Goal: Find specific page/section: Find specific page/section

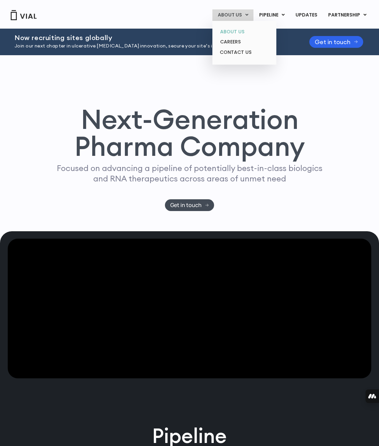
click at [232, 31] on link "ABOUT US" at bounding box center [244, 32] width 59 height 10
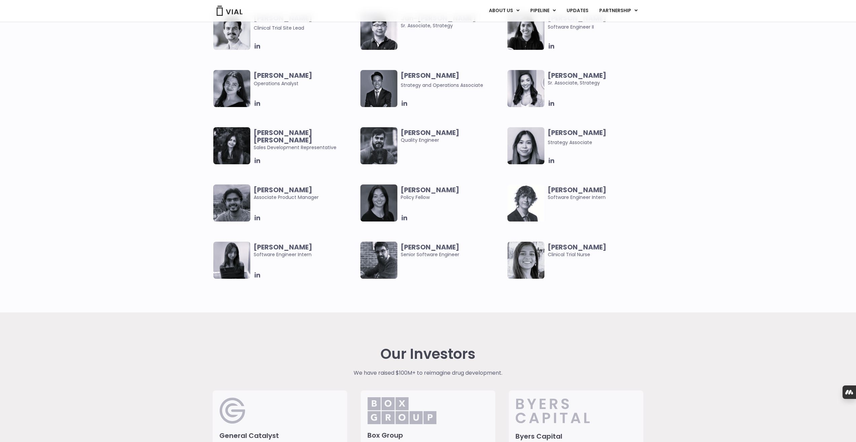
scroll to position [1299, 0]
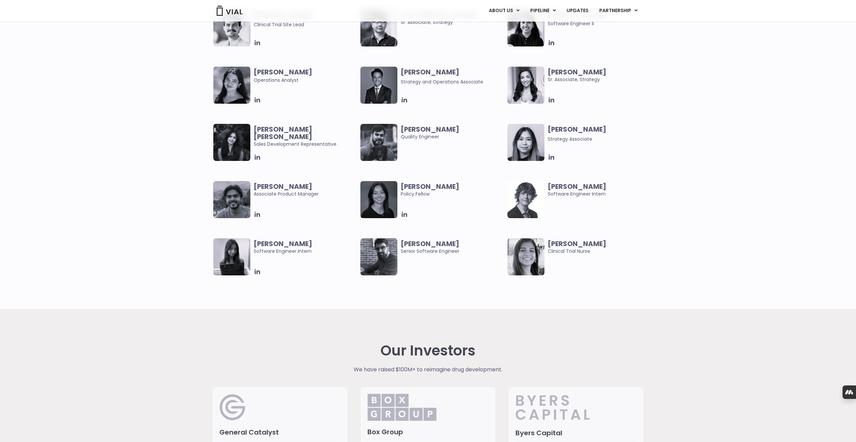
click at [232, 143] on img at bounding box center [231, 142] width 37 height 37
click at [263, 131] on b "[PERSON_NAME] [PERSON_NAME]" at bounding box center [283, 133] width 59 height 17
click at [257, 158] on icon at bounding box center [257, 156] width 5 height 5
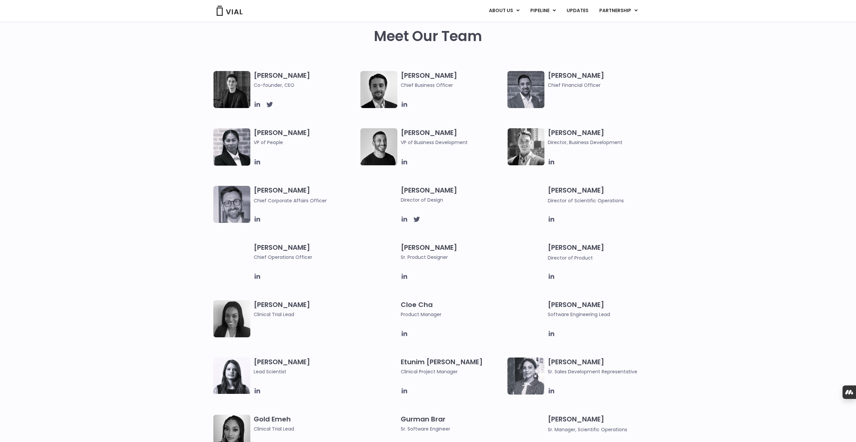
scroll to position [321, 0]
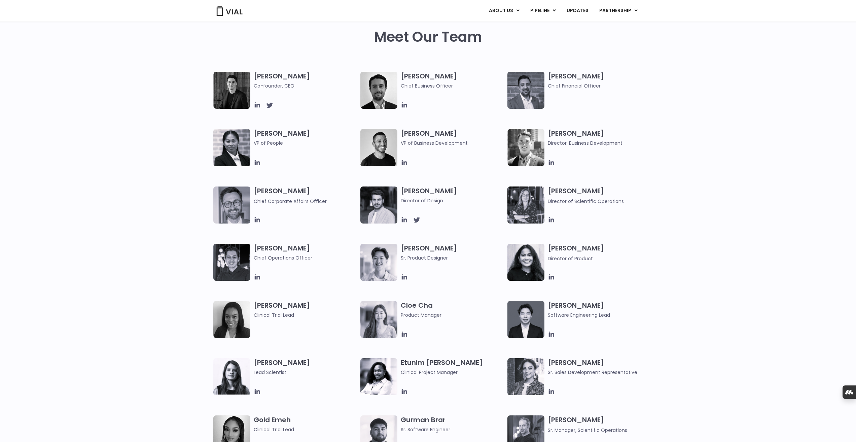
click at [379, 364] on h3 "[PERSON_NAME] Sales Development Representative" at bounding box center [599, 367] width 103 height 18
click at [379, 392] on icon at bounding box center [551, 391] width 7 height 7
click at [258, 105] on icon at bounding box center [257, 104] width 7 height 7
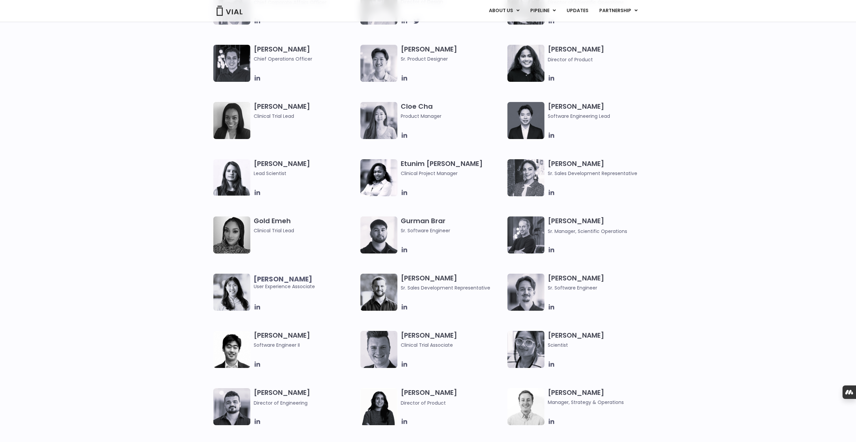
scroll to position [547, 0]
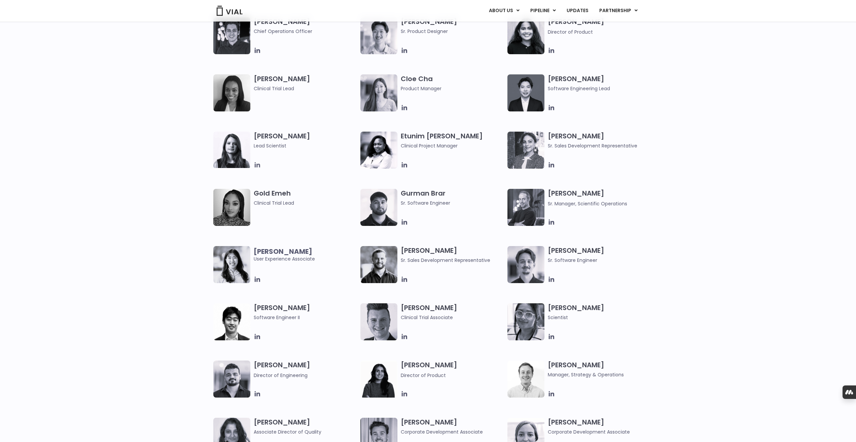
click at [256, 164] on icon at bounding box center [257, 164] width 5 height 5
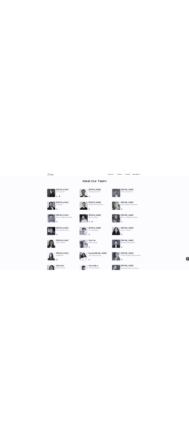
scroll to position [315, 0]
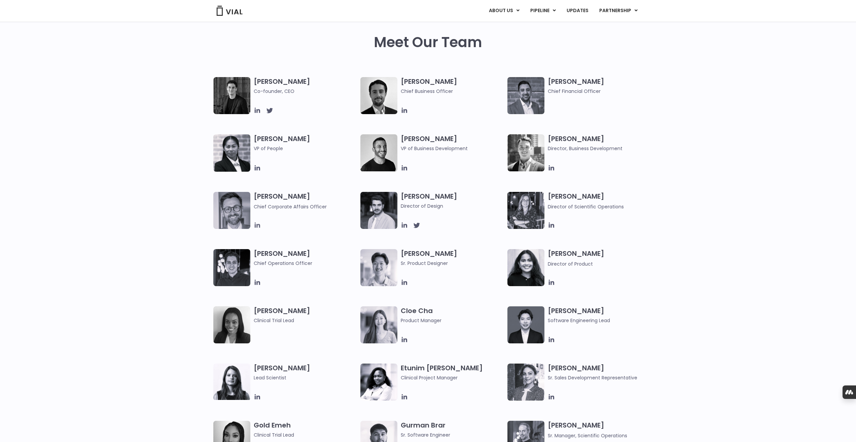
click at [256, 226] on icon at bounding box center [257, 224] width 7 height 7
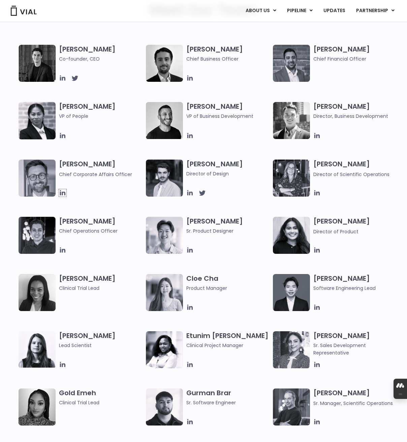
click at [379, 394] on icon at bounding box center [400, 394] width 4 height 4
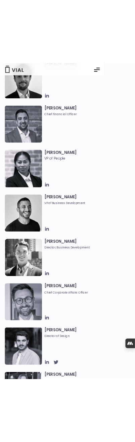
scroll to position [327, 0]
